Goal: Task Accomplishment & Management: Complete application form

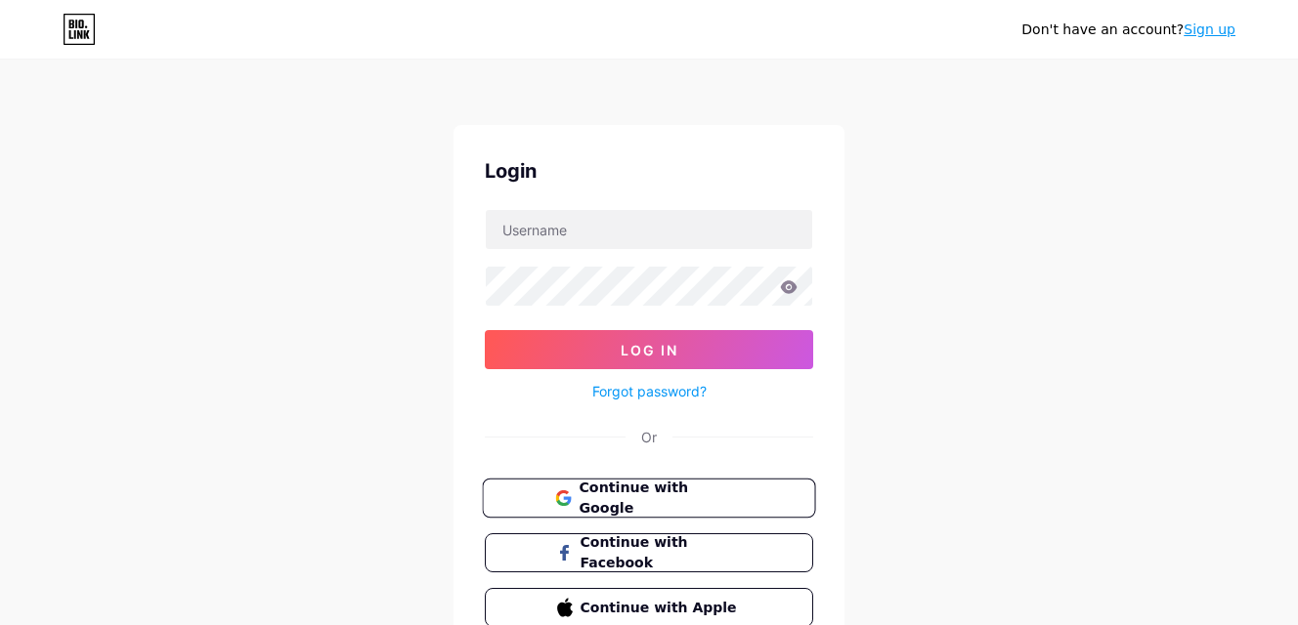
scroll to position [95, 0]
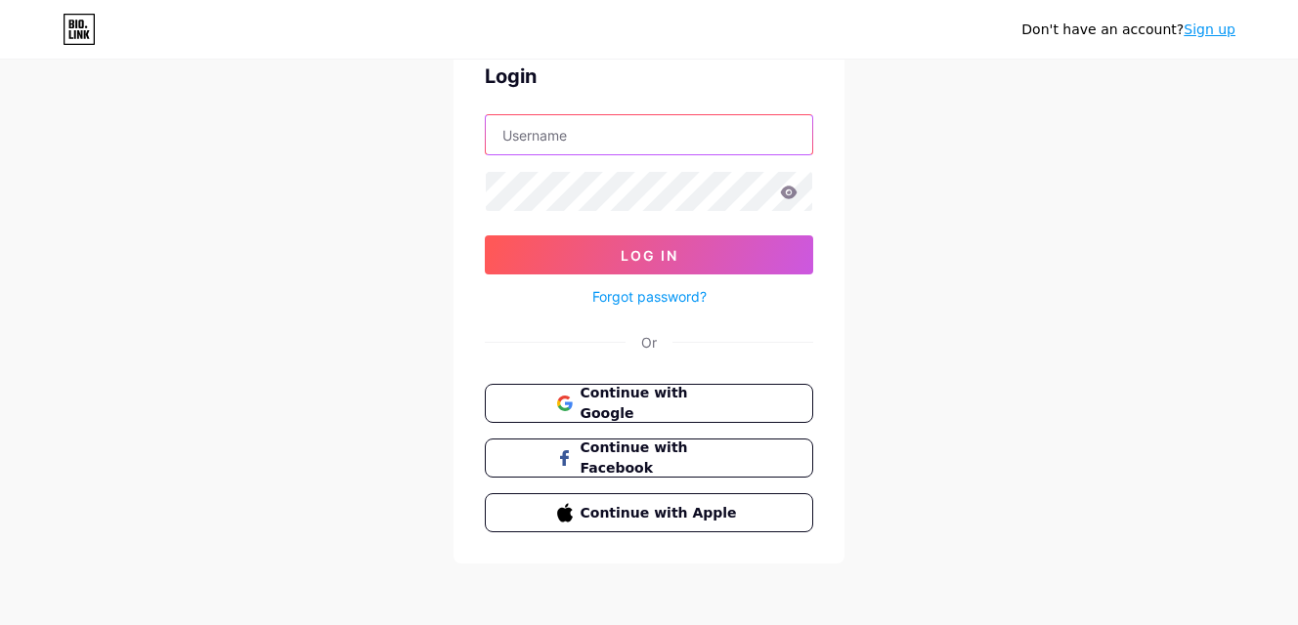
click at [610, 122] on input "text" at bounding box center [649, 134] width 326 height 39
paste input "buzzkelownaplumbing"
type input "buzzkelownaplumbing"
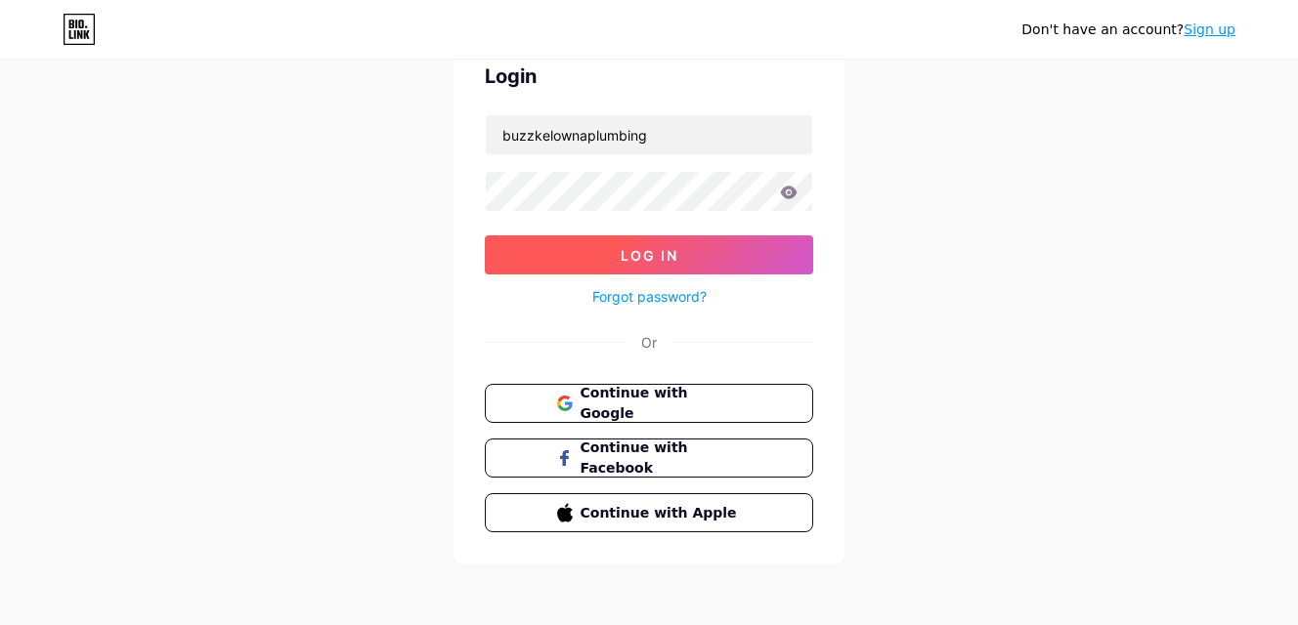
click at [688, 240] on button "Log In" at bounding box center [649, 255] width 328 height 39
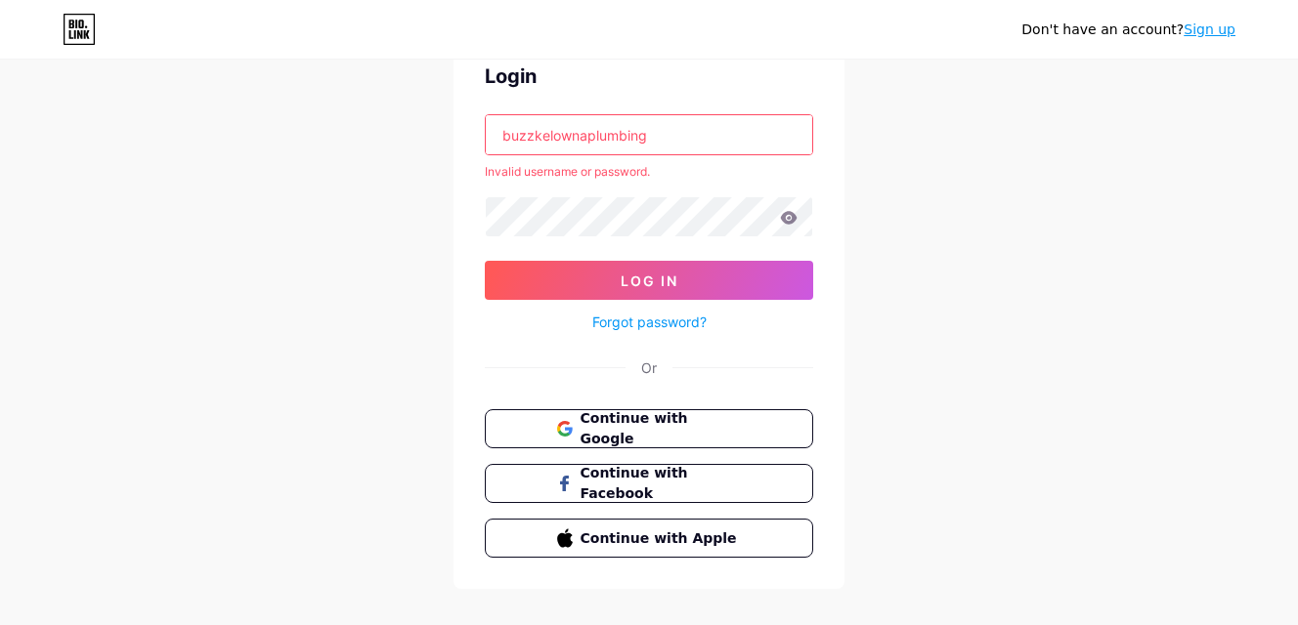
scroll to position [0, 0]
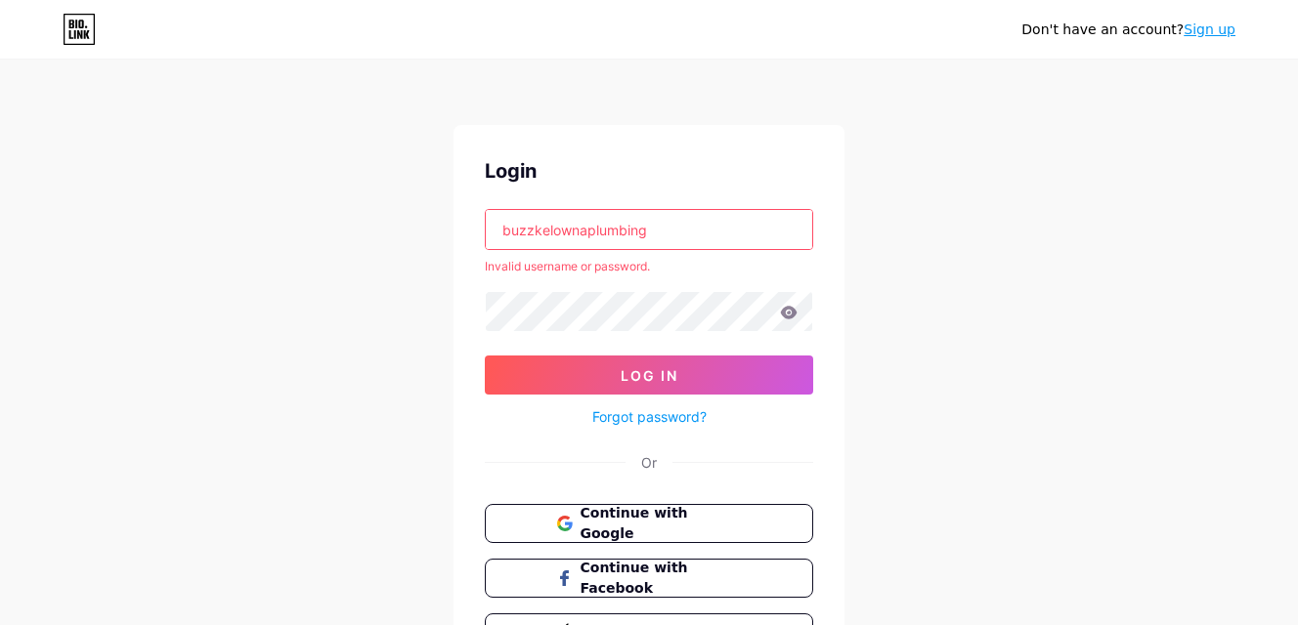
click at [1219, 37] on link "Sign up" at bounding box center [1210, 30] width 52 height 16
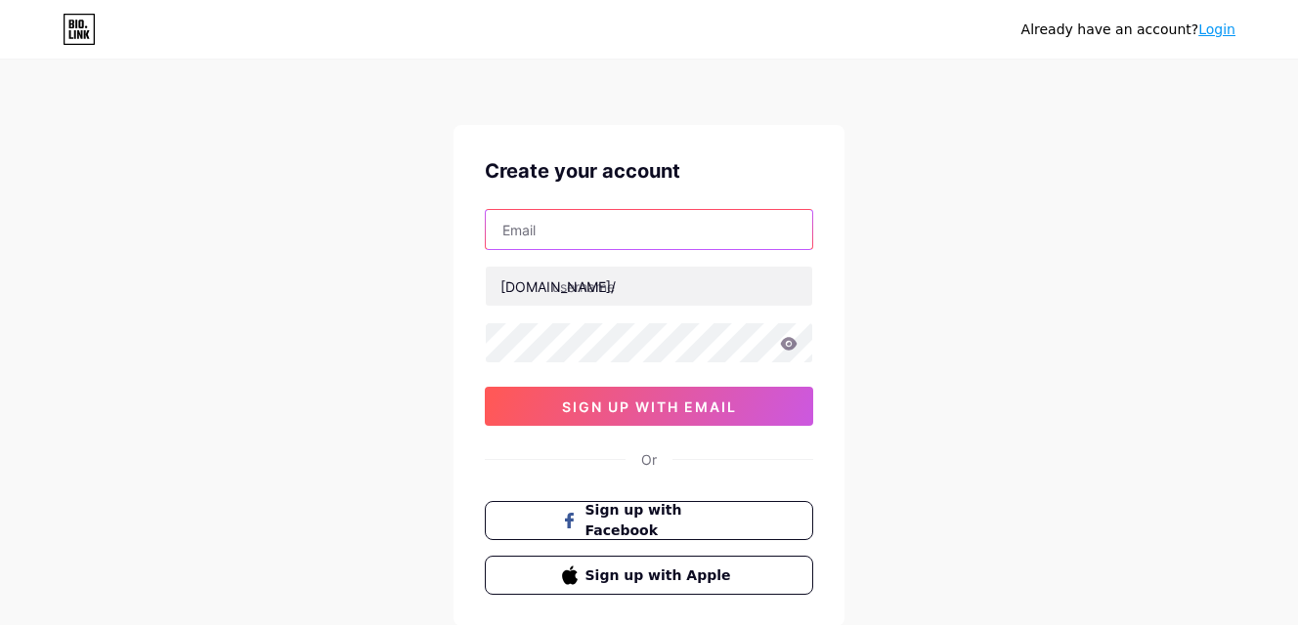
click at [634, 235] on input "text" at bounding box center [649, 229] width 326 height 39
paste input "[EMAIL_ADDRESS][DOMAIN_NAME]"
drag, startPoint x: 644, startPoint y: 224, endPoint x: 489, endPoint y: 226, distance: 155.4
click at [489, 226] on input "[EMAIL_ADDRESS][DOMAIN_NAME]" at bounding box center [649, 229] width 326 height 39
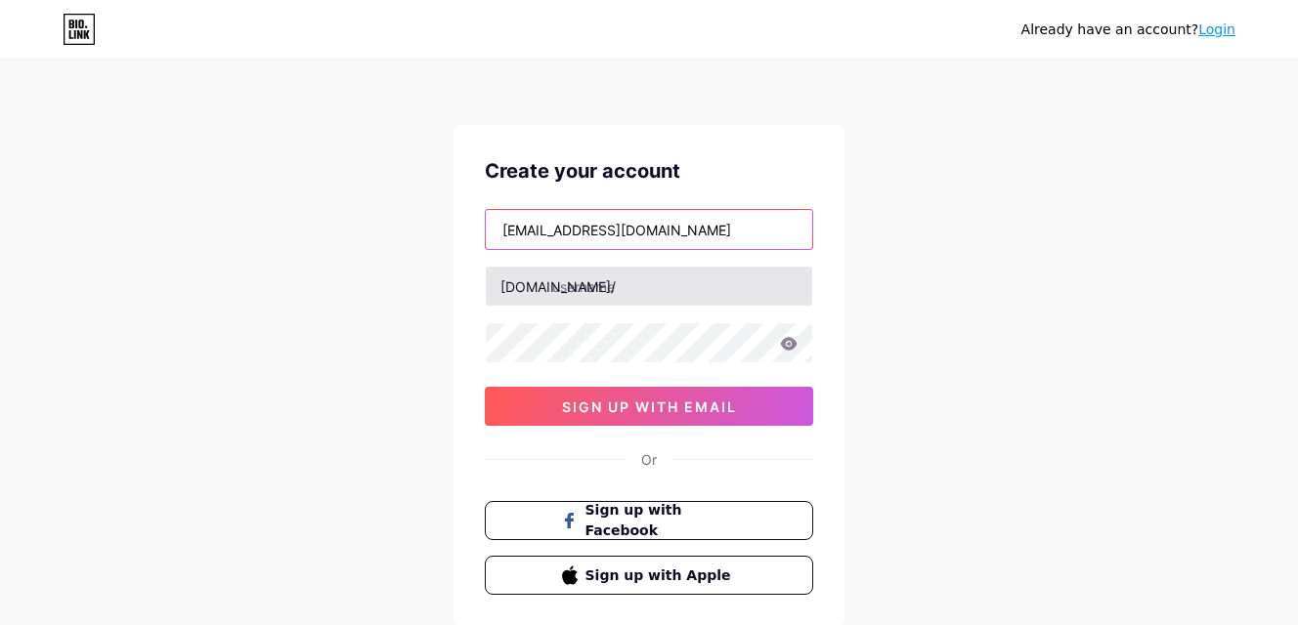
type input "[EMAIL_ADDRESS][DOMAIN_NAME]"
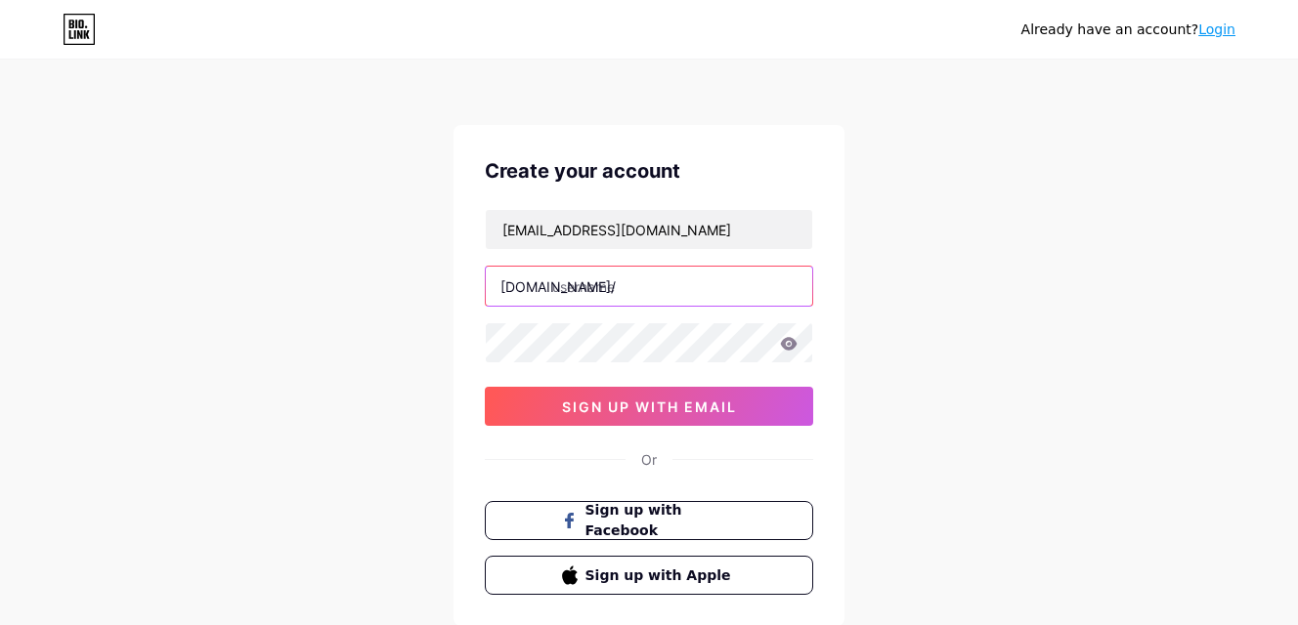
click at [624, 297] on input "text" at bounding box center [649, 286] width 326 height 39
paste input "buzzkelownaplumbing"
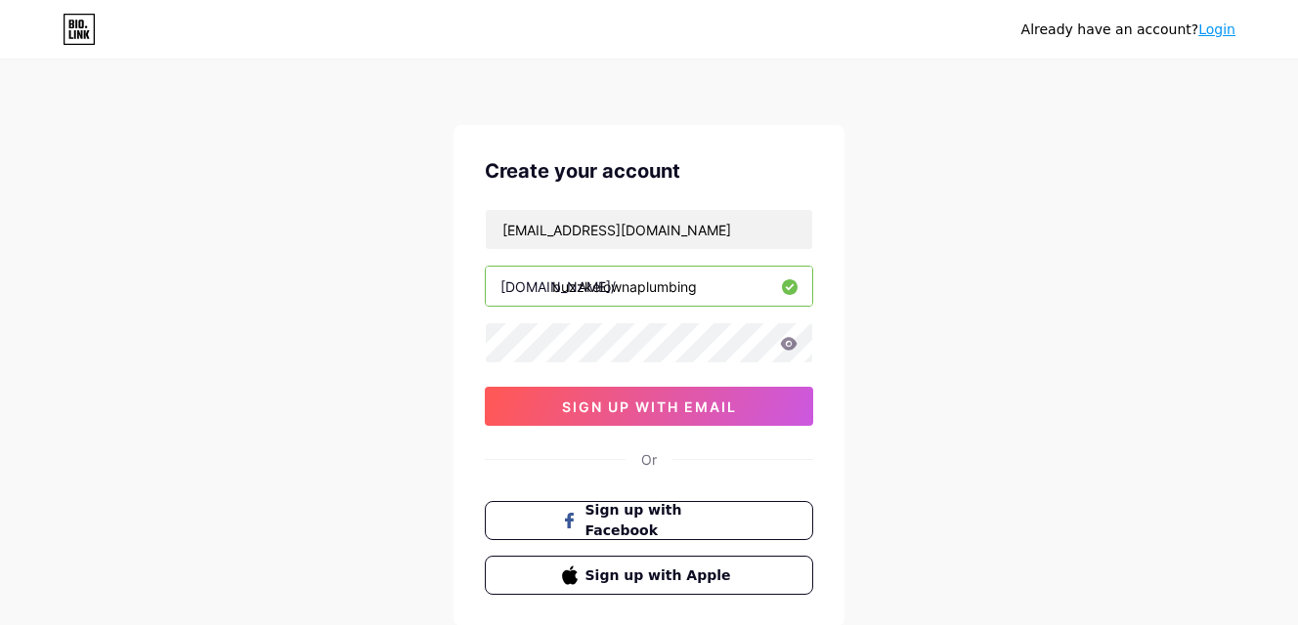
type input "buzzkelownaplumbing"
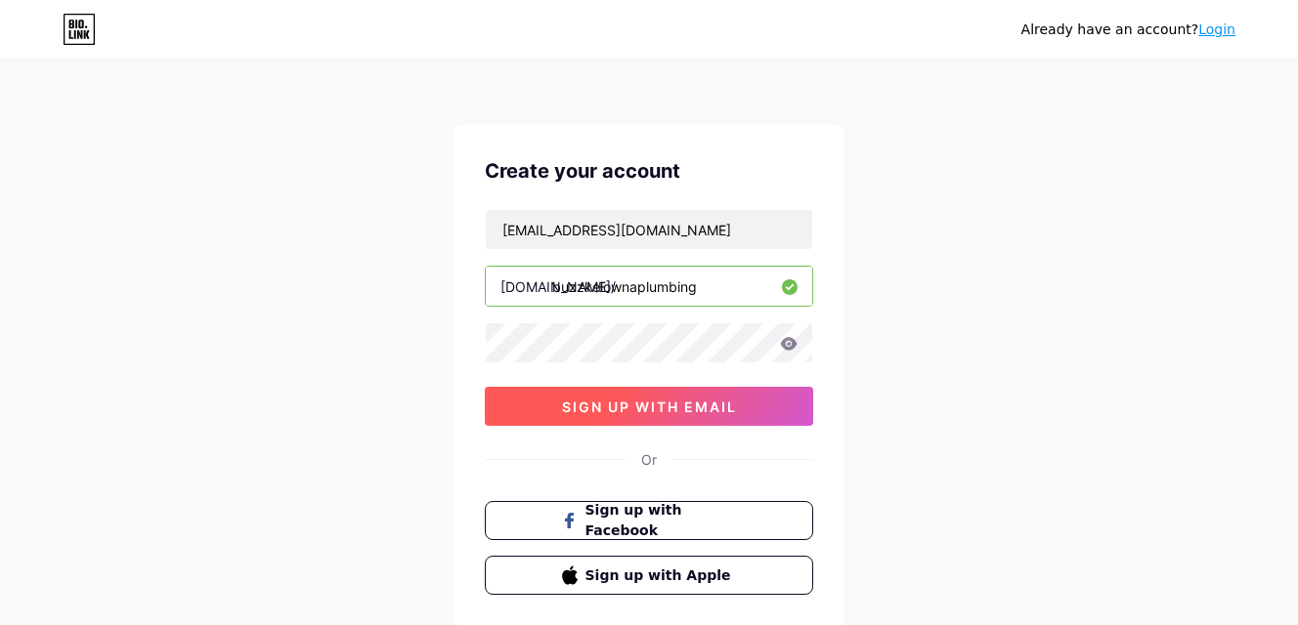
click at [707, 413] on span "sign up with email" at bounding box center [649, 407] width 175 height 17
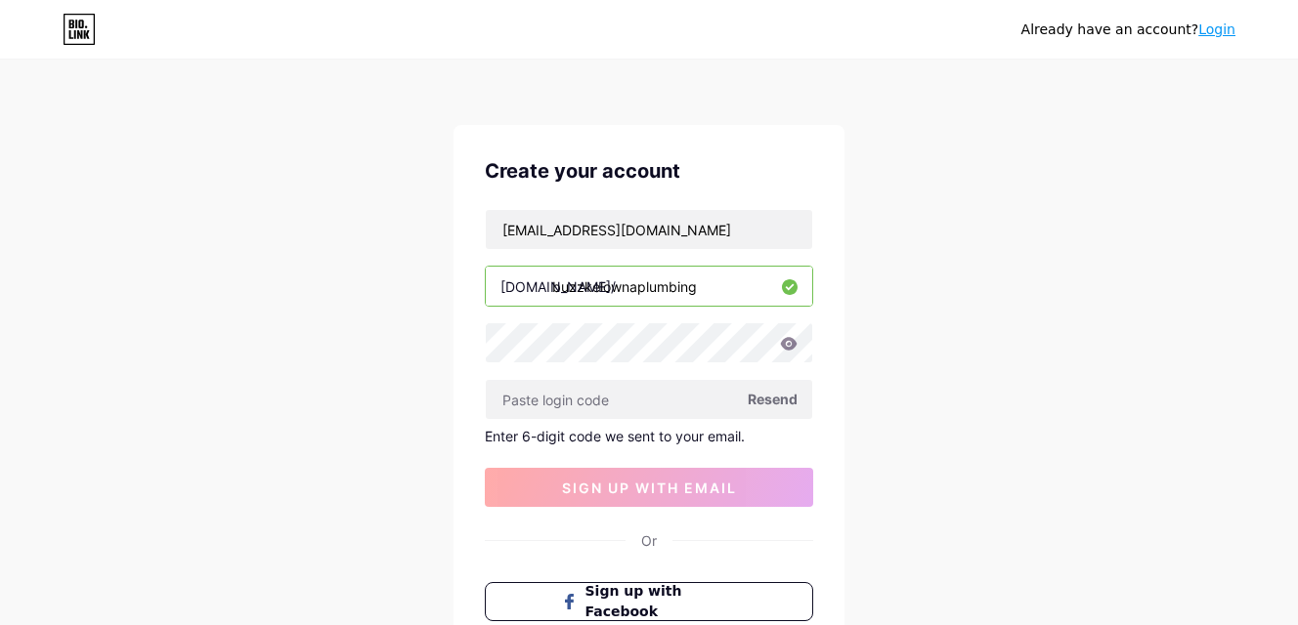
scroll to position [195, 0]
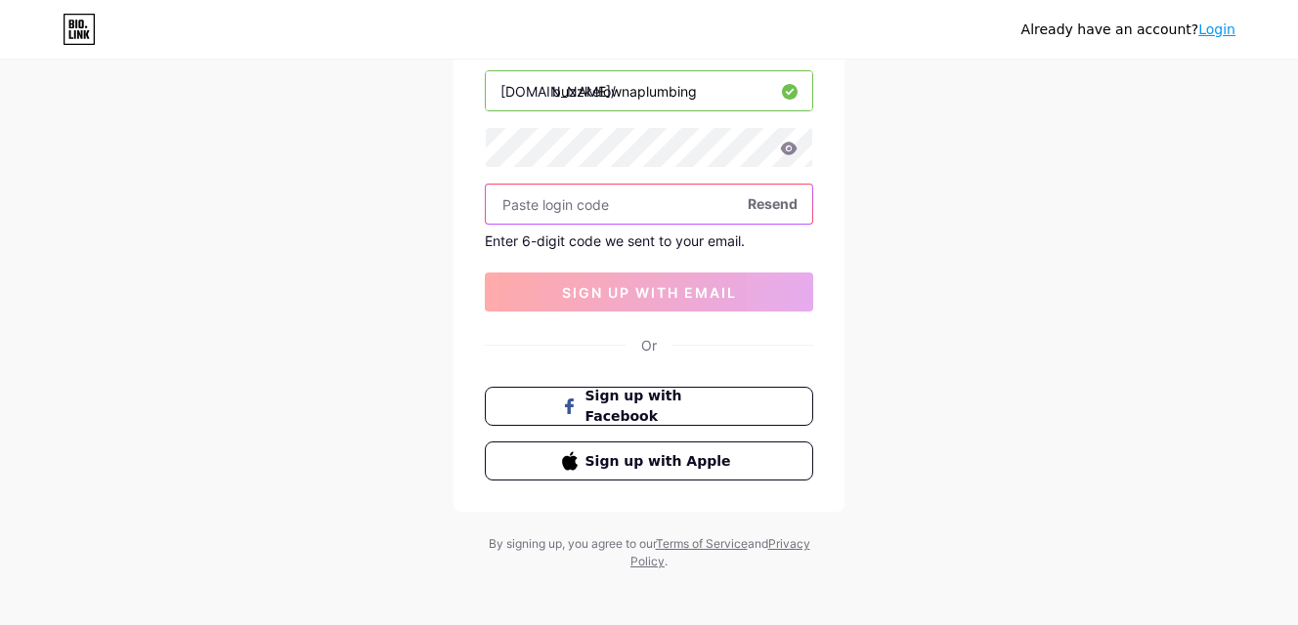
click at [622, 199] on input "text" at bounding box center [649, 204] width 326 height 39
paste input "717158"
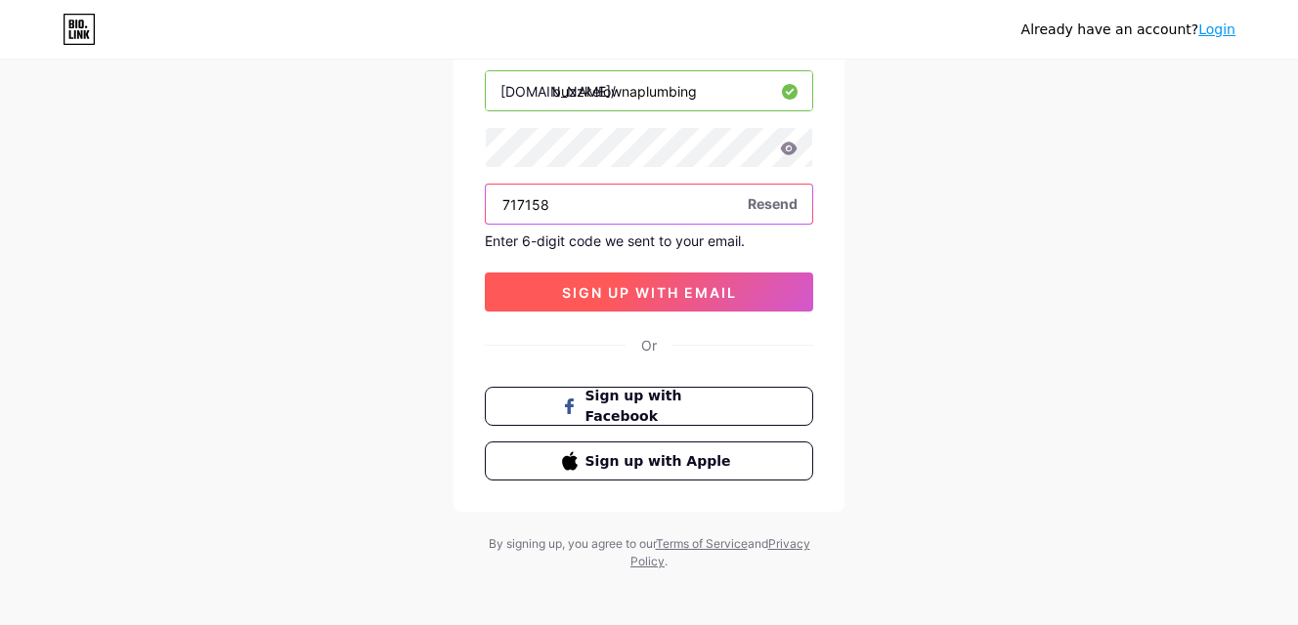
type input "717158"
click at [727, 304] on button "sign up with email" at bounding box center [649, 292] width 328 height 39
